Goal: Transaction & Acquisition: Purchase product/service

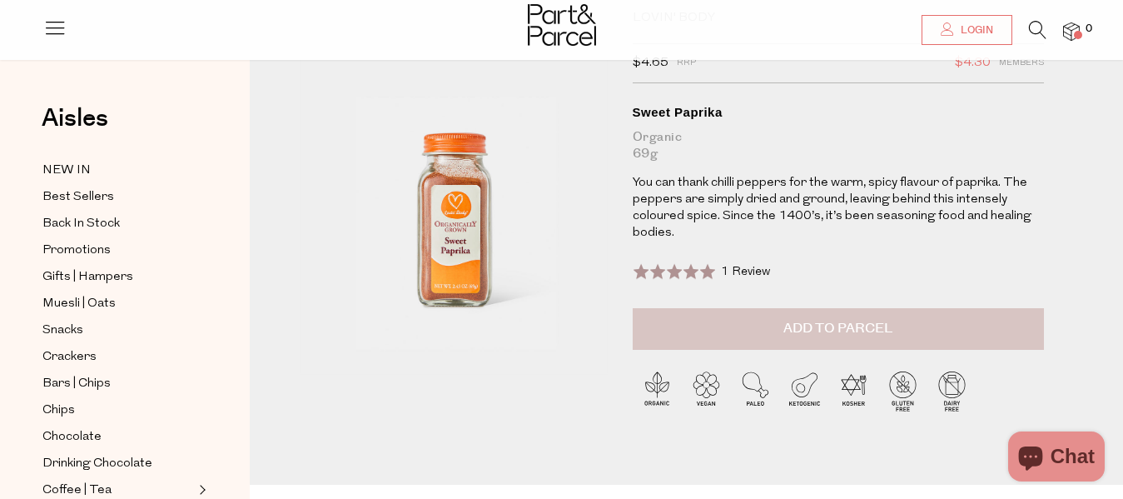
scroll to position [101, 0]
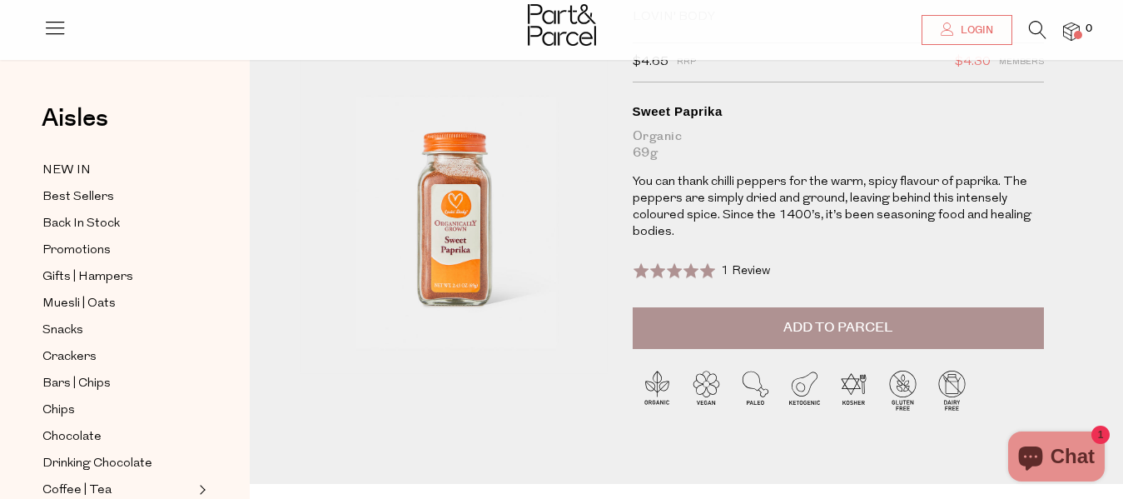
click at [812, 327] on span "Add to Parcel" at bounding box center [837, 327] width 109 height 19
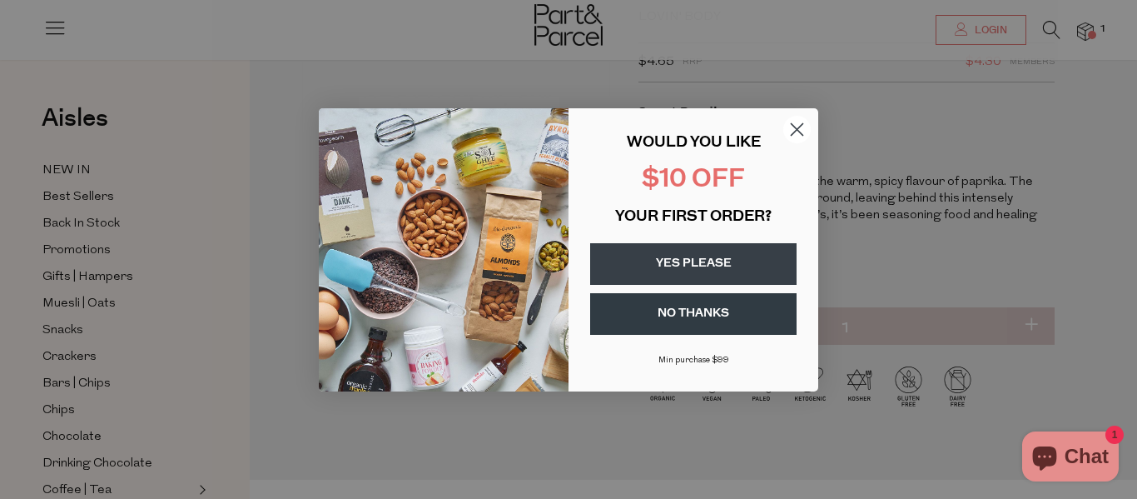
click at [801, 133] on icon "Close dialog" at bounding box center [797, 129] width 12 height 12
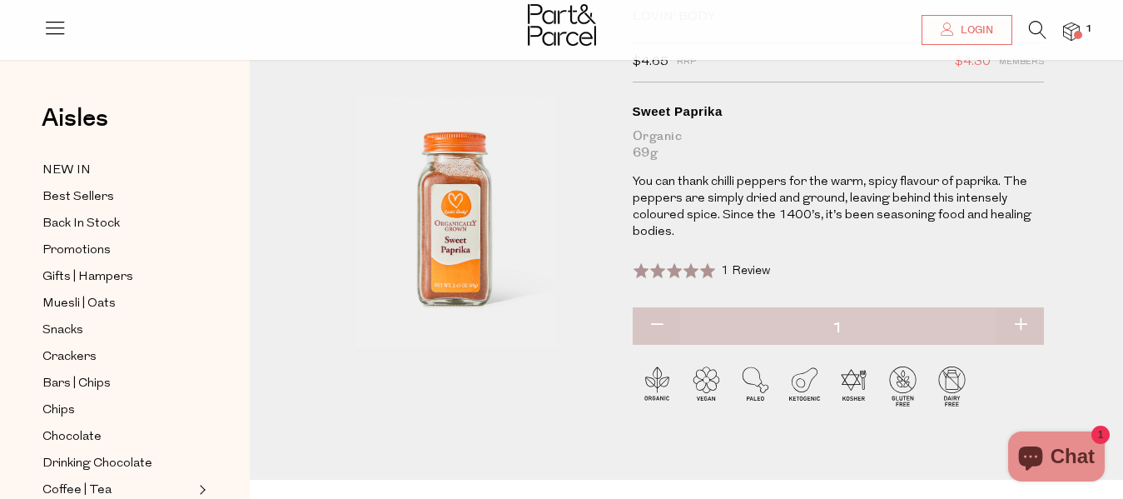
scroll to position [0, 0]
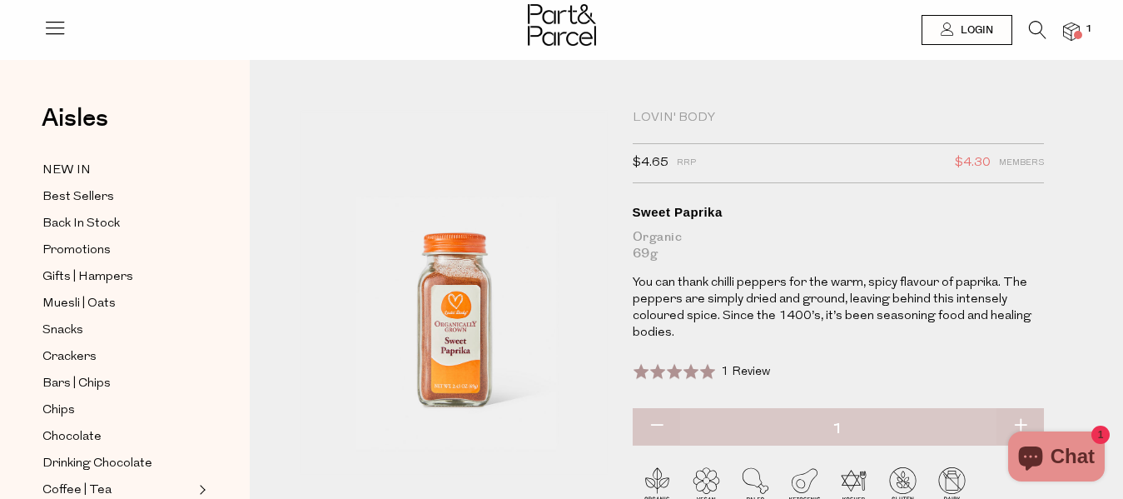
click at [702, 116] on div "Lovin' Body" at bounding box center [839, 118] width 412 height 17
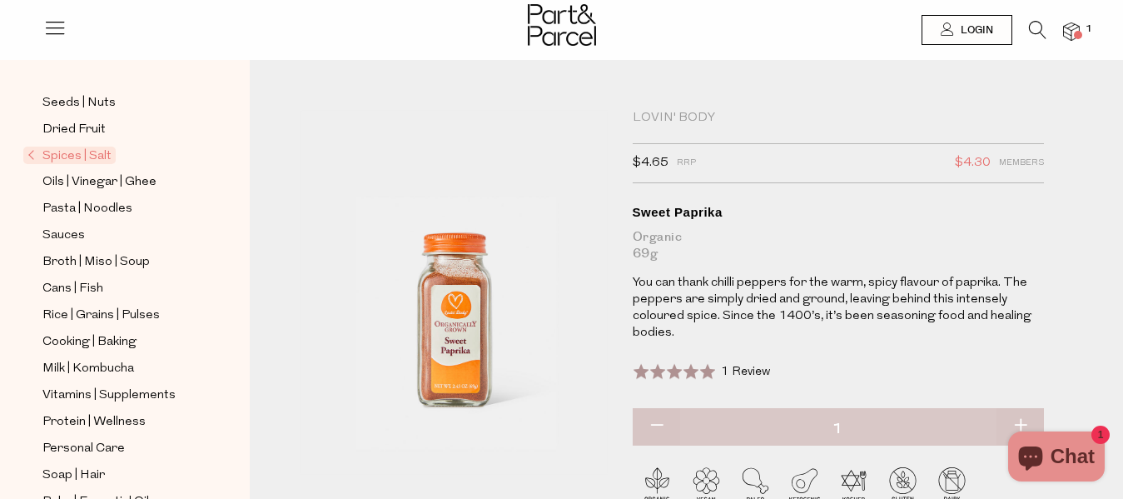
scroll to position [441, 0]
click at [59, 146] on span "Spices | Salt" at bounding box center [69, 154] width 92 height 17
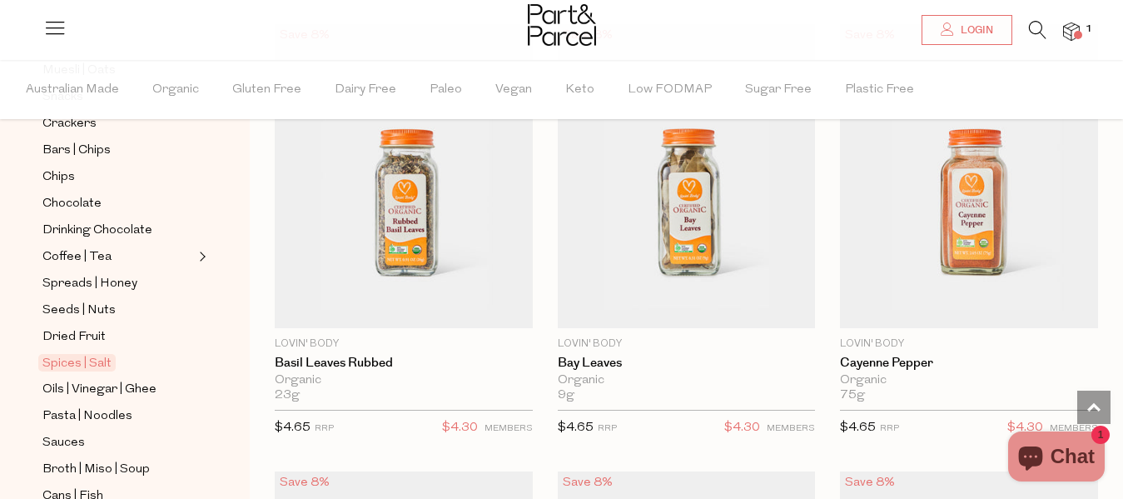
scroll to position [4687, 0]
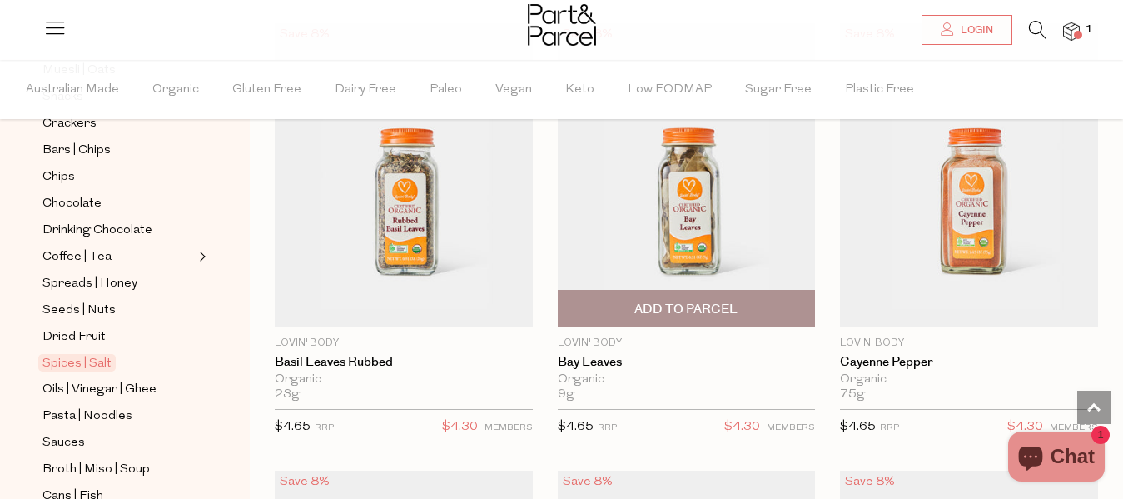
click at [701, 300] on span "Add To Parcel" at bounding box center [685, 308] width 103 height 17
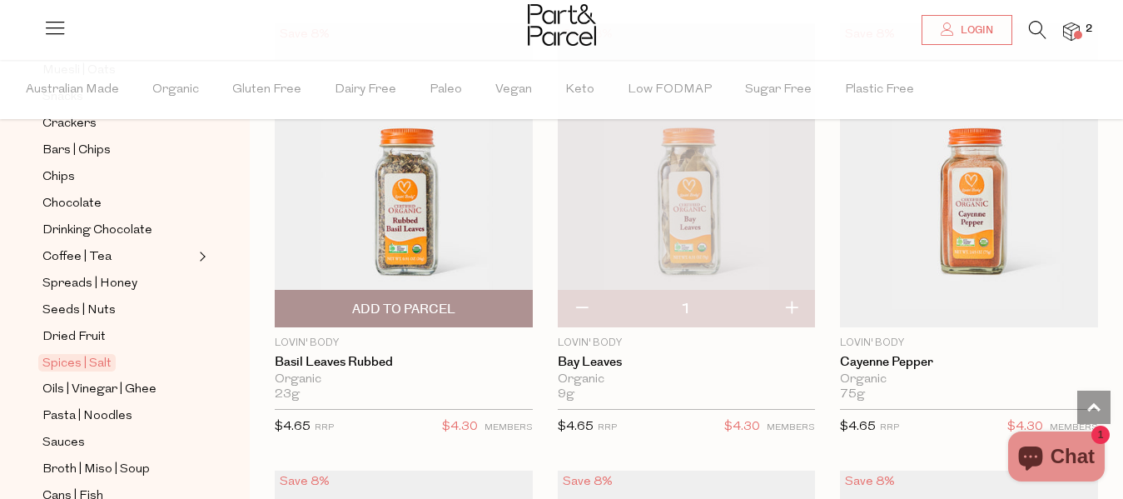
click at [385, 290] on span "Add To Parcel" at bounding box center [404, 308] width 248 height 36
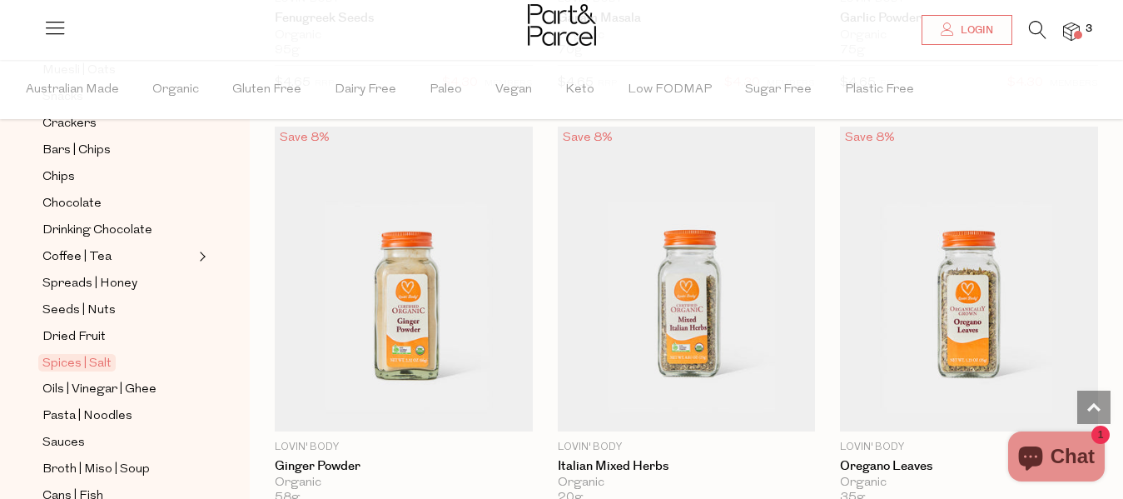
scroll to position [6822, 0]
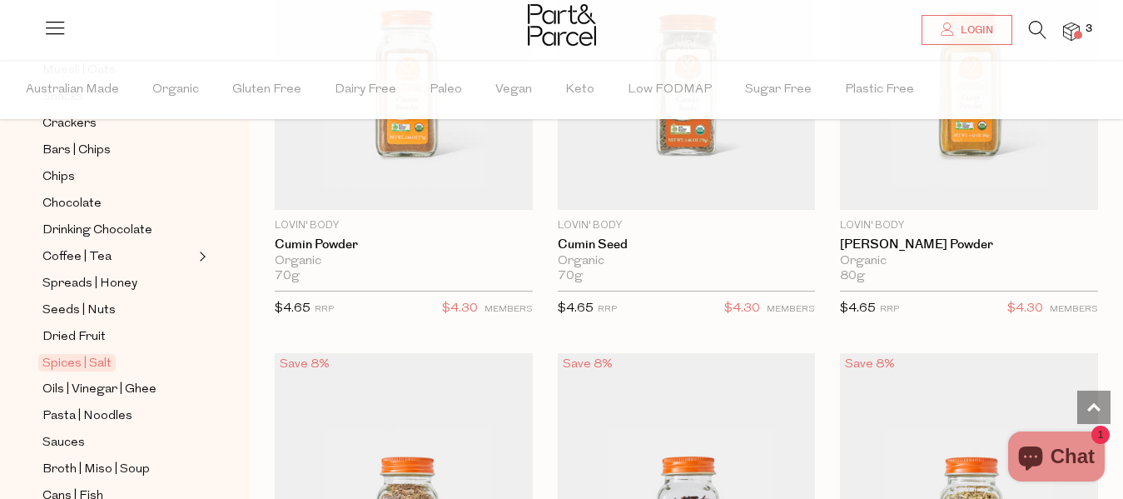
scroll to position [5509, 0]
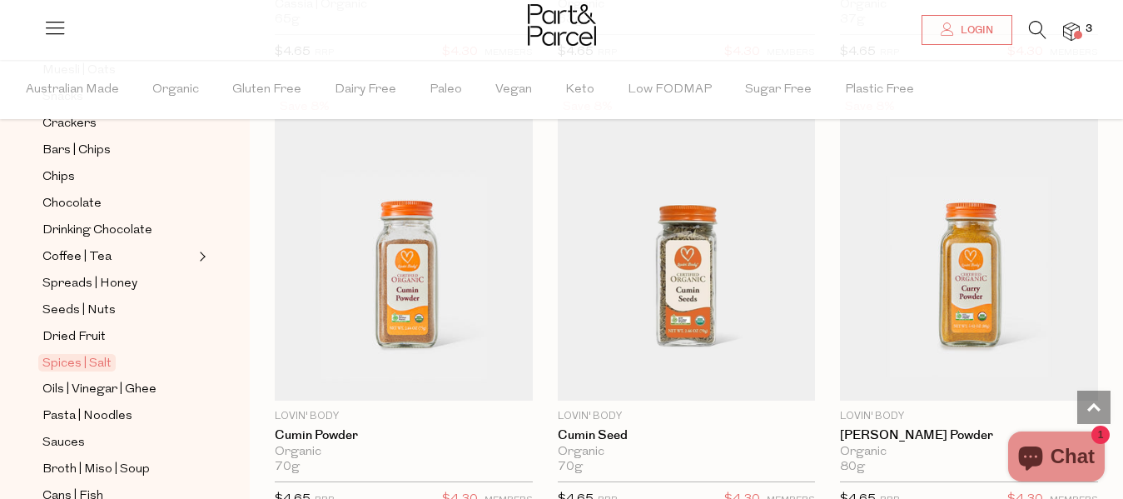
click at [1036, 27] on icon at bounding box center [1037, 30] width 17 height 18
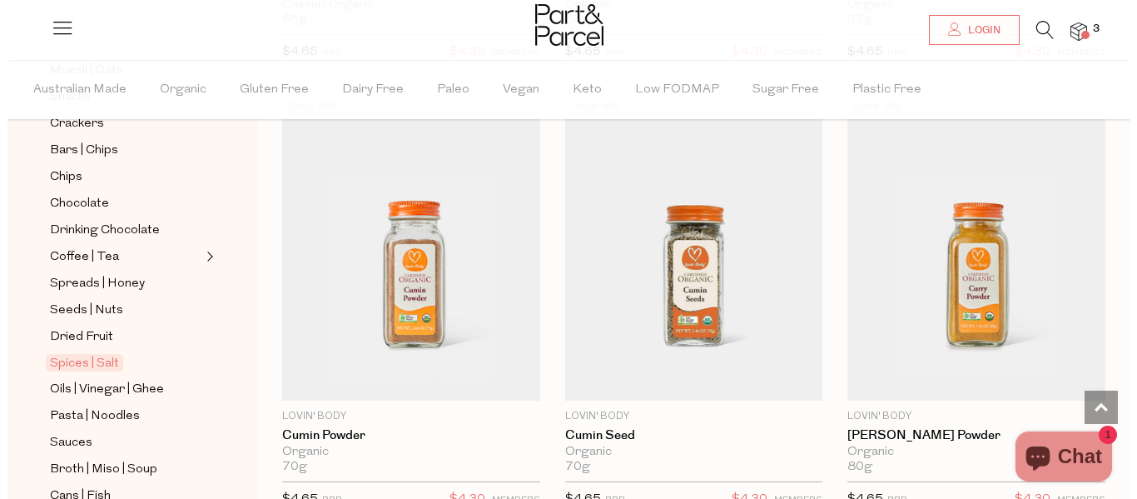
scroll to position [5575, 0]
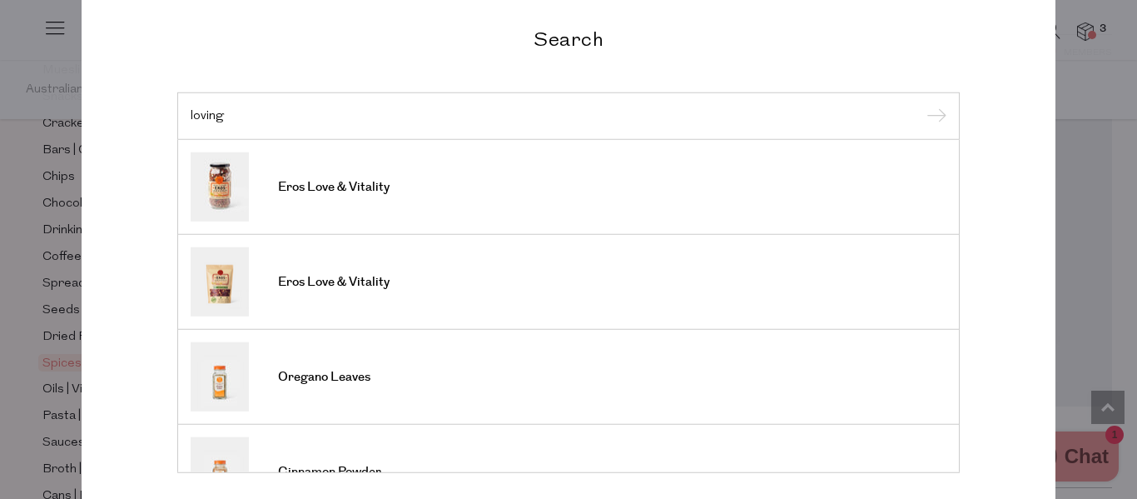
type input "loving"
click at [921, 104] on input "submit" at bounding box center [933, 116] width 25 height 25
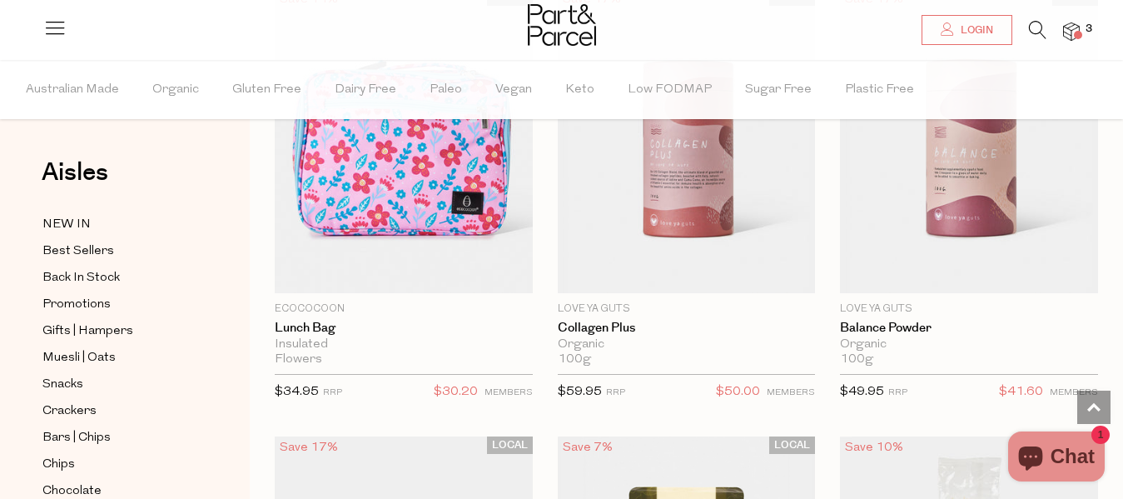
scroll to position [5594, 0]
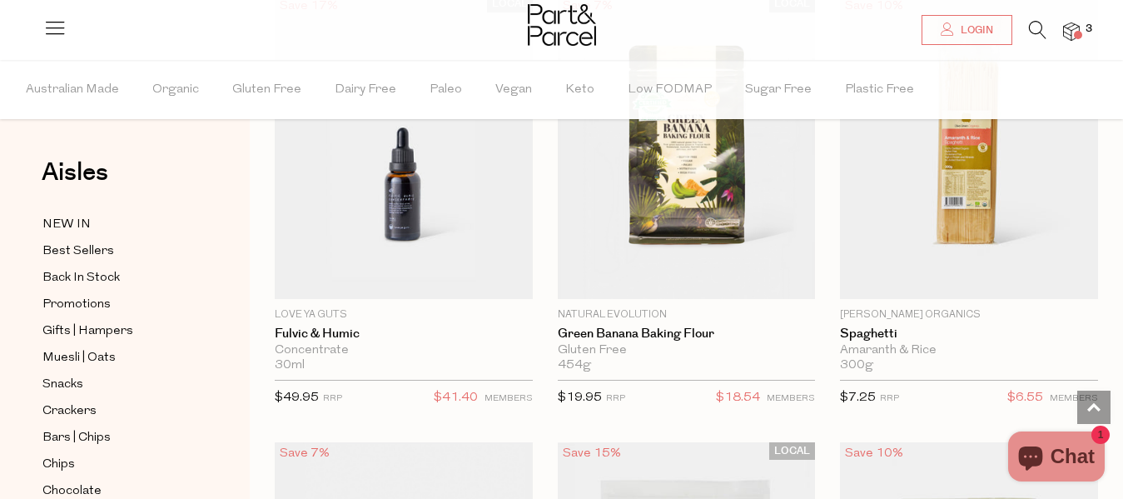
click at [1030, 23] on icon at bounding box center [1037, 30] width 17 height 18
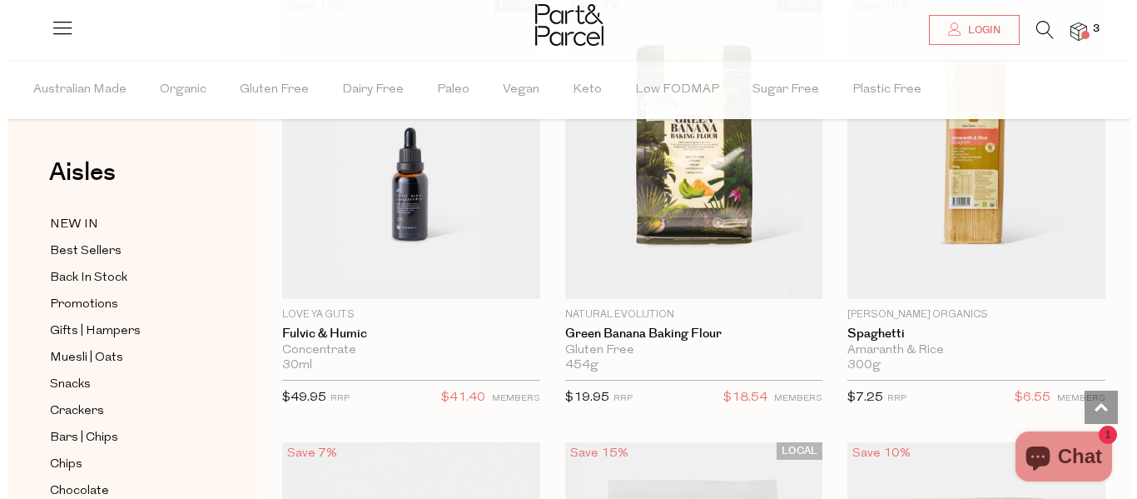
scroll to position [5661, 0]
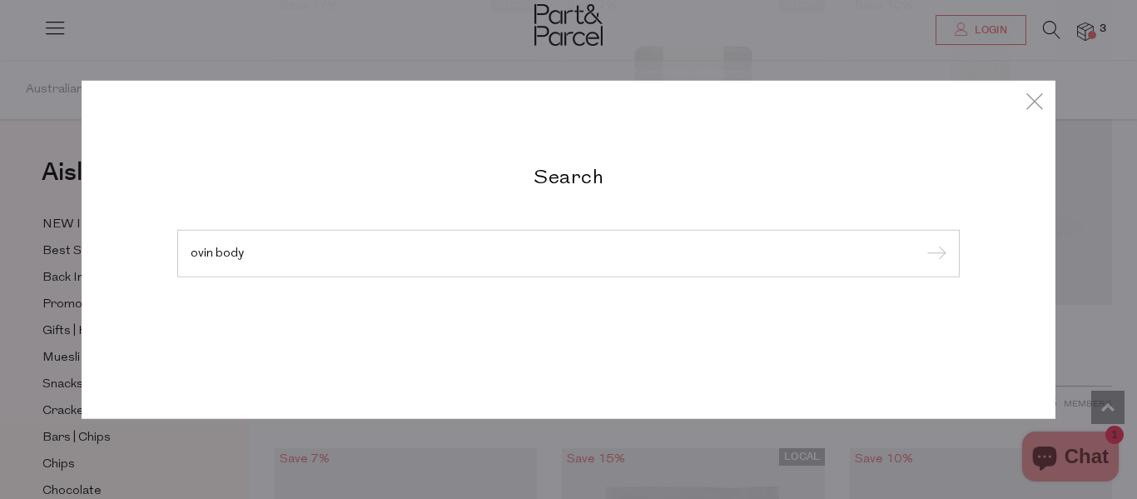
type input "ovin body"
click at [921, 241] on input "submit" at bounding box center [933, 253] width 25 height 25
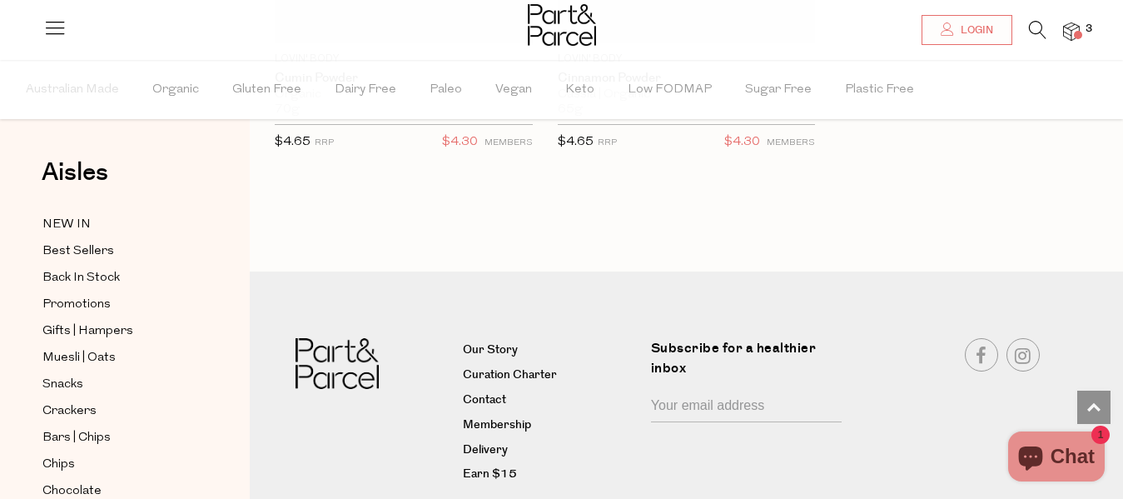
scroll to position [4075, 0]
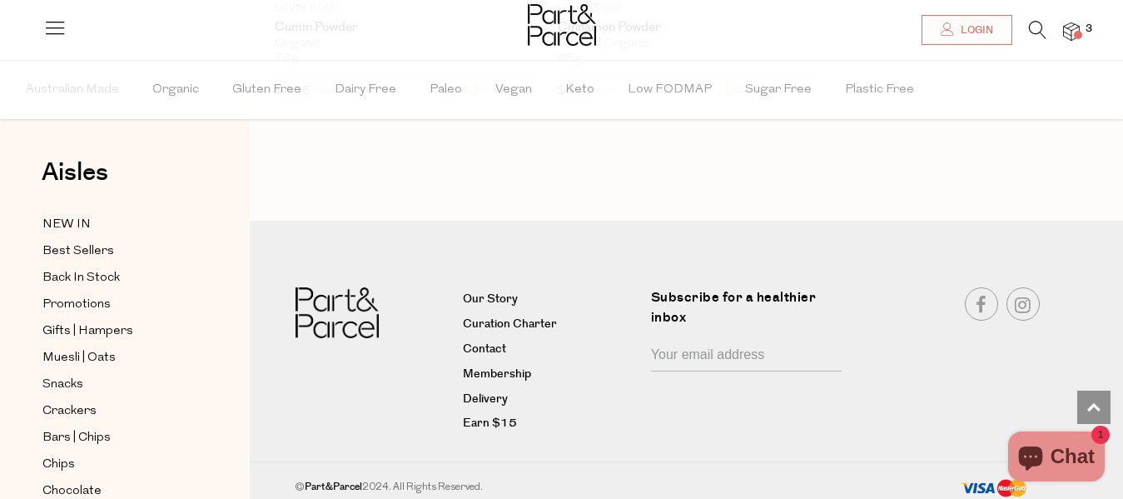
click at [1104, 25] on div at bounding box center [561, 27] width 1123 height 54
click at [1081, 30] on span "3" at bounding box center [1088, 29] width 15 height 15
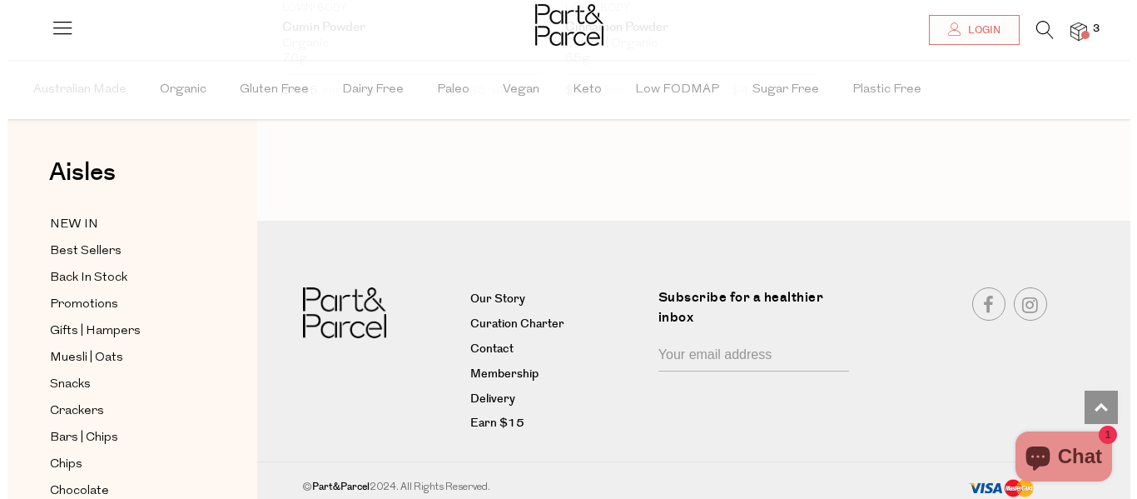
scroll to position [4125, 0]
